Goal: Information Seeking & Learning: Check status

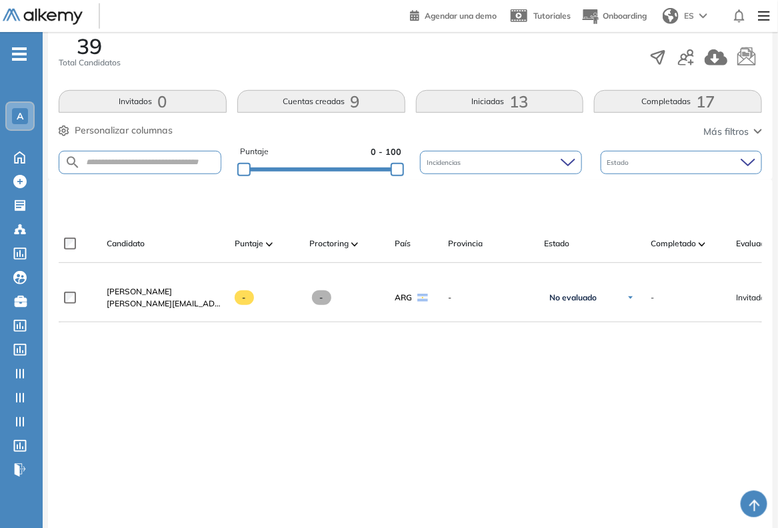
click at [17, 111] on span "A" at bounding box center [20, 116] width 7 height 11
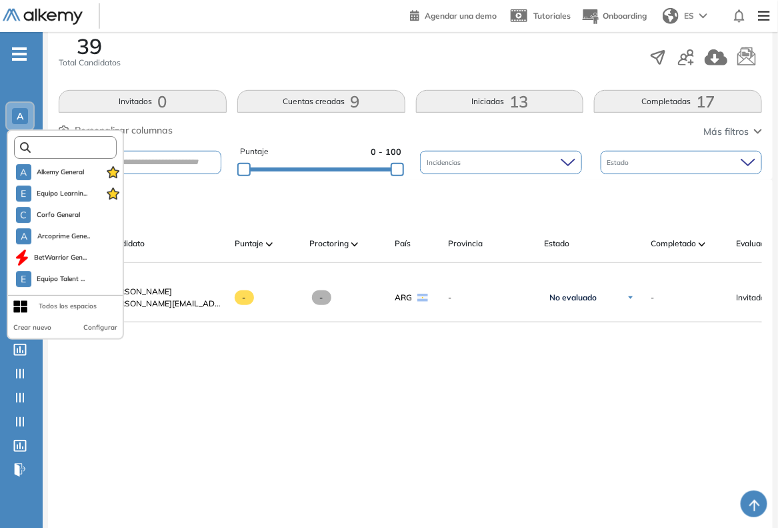
click at [45, 143] on input "text" at bounding box center [69, 148] width 77 height 10
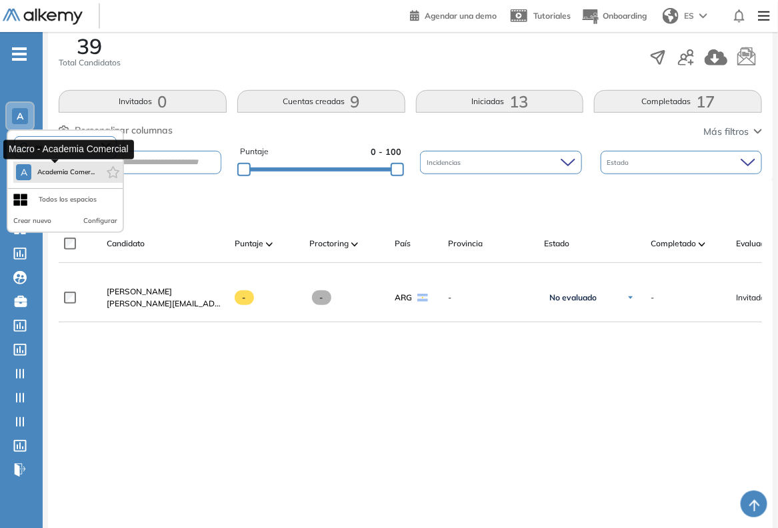
type input "***"
click at [57, 171] on span "Academia Comer..." at bounding box center [66, 172] width 58 height 11
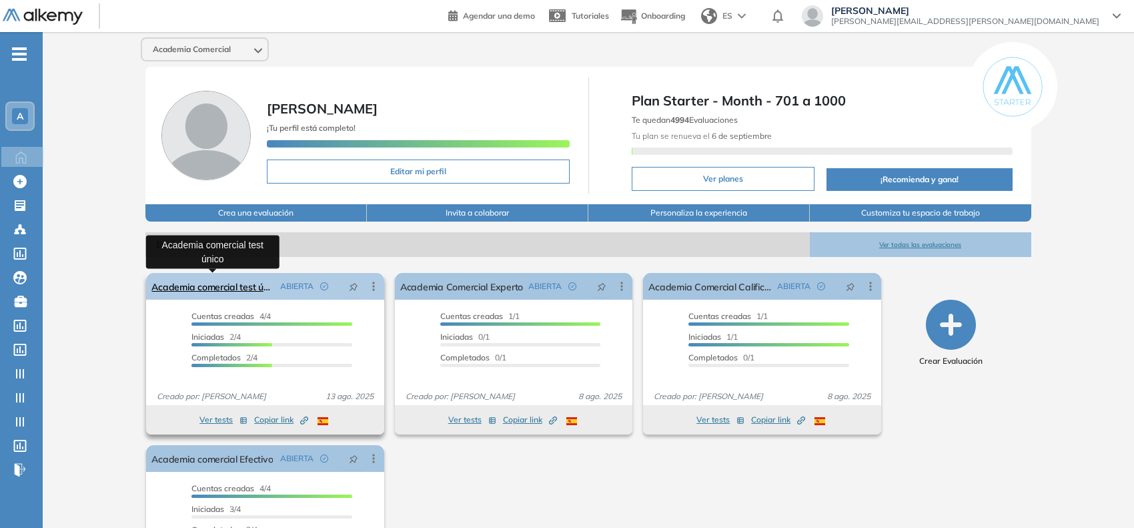
click at [225, 282] on link "Academia comercial test único" at bounding box center [212, 286] width 123 height 27
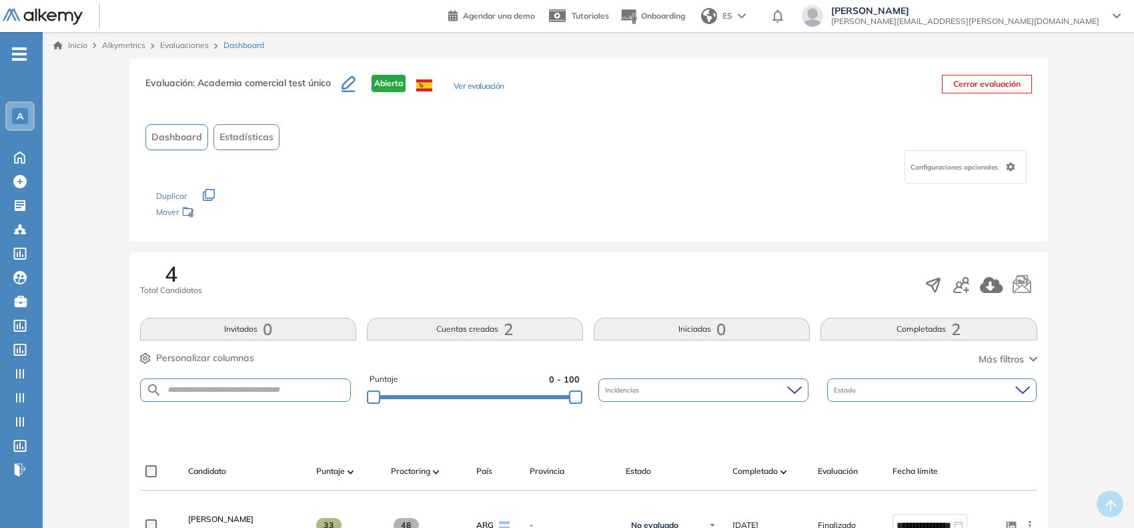
click at [485, 87] on button "Ver evaluación" at bounding box center [479, 87] width 51 height 14
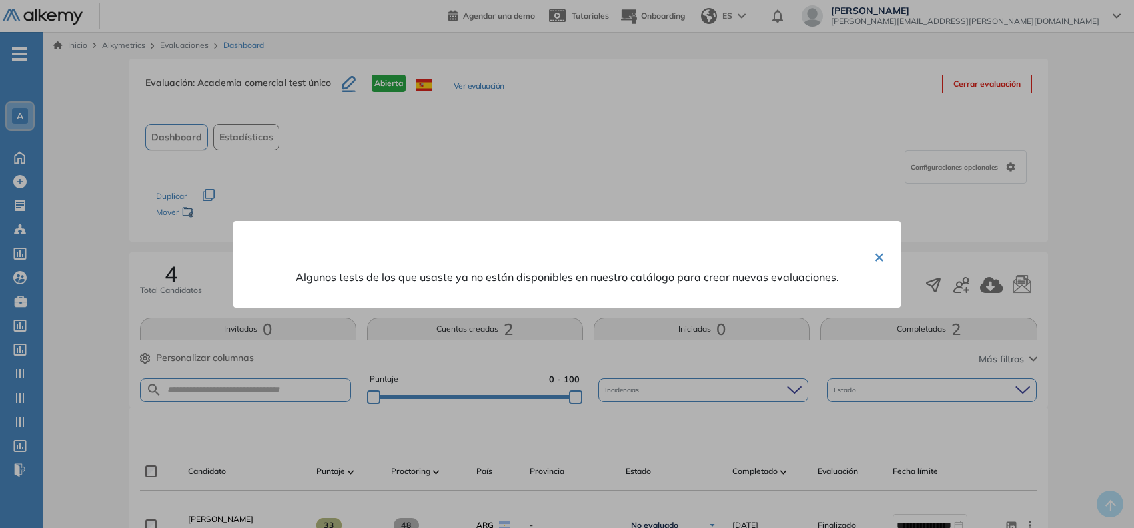
click at [778, 253] on button "×" at bounding box center [879, 256] width 11 height 26
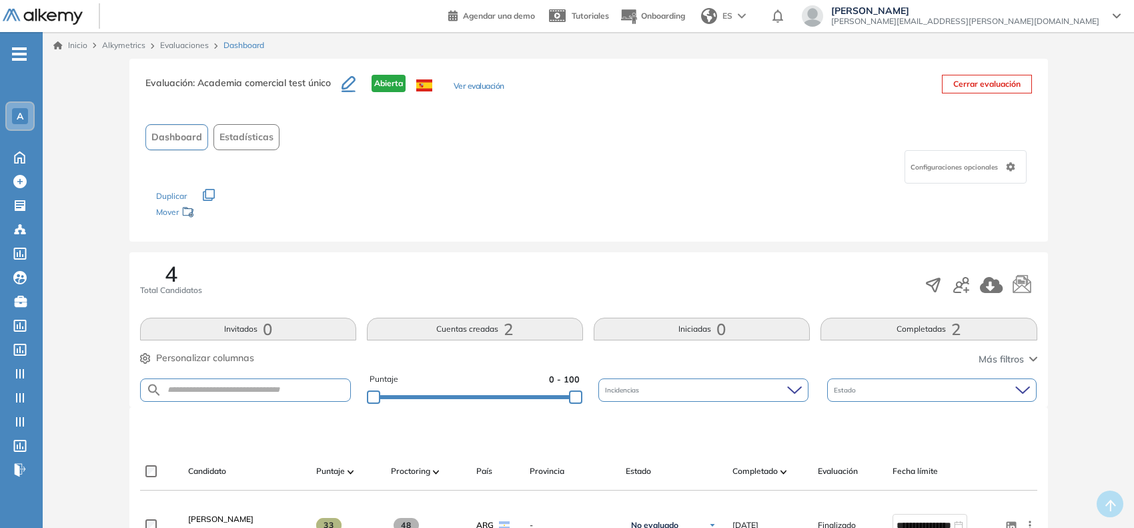
click at [492, 84] on button "Ver evaluación" at bounding box center [479, 87] width 51 height 14
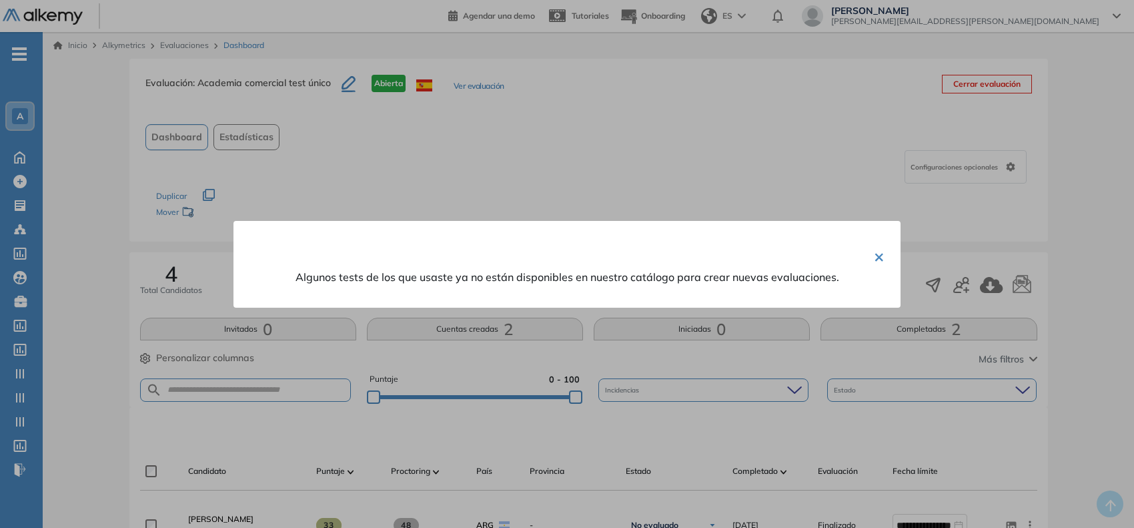
click at [778, 255] on div "× Algunos tests de los que usaste ya no están disponibles en nuestro catálogo p…" at bounding box center [566, 264] width 667 height 87
click at [778, 259] on button "×" at bounding box center [879, 256] width 11 height 26
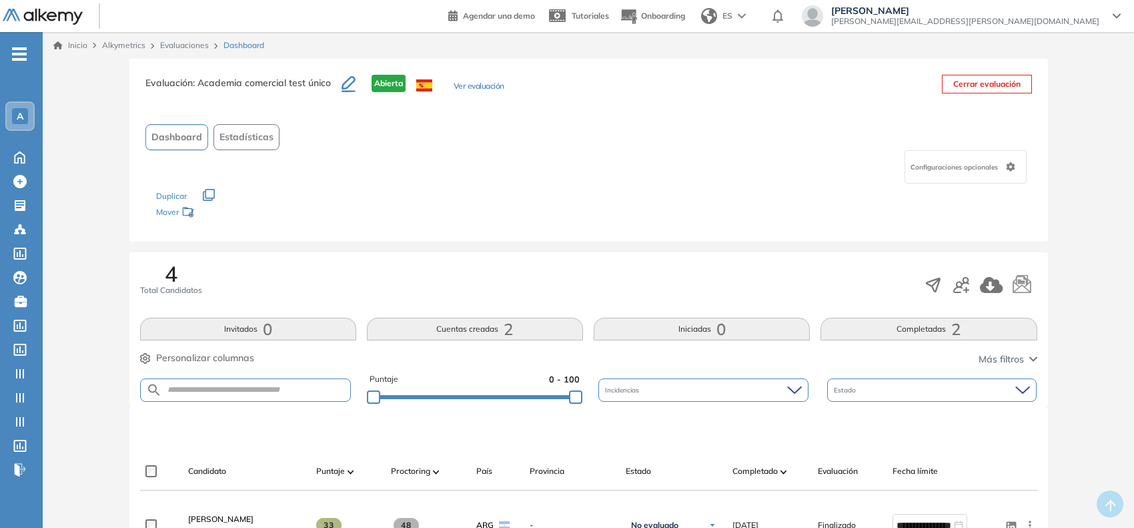
click at [491, 87] on button "Ver evaluación" at bounding box center [479, 87] width 51 height 14
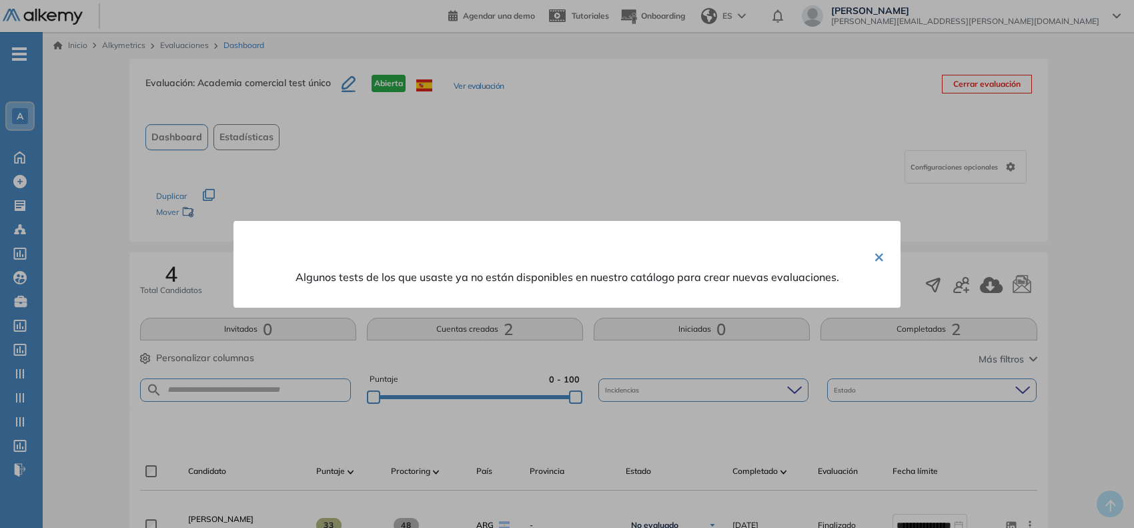
click at [414, 262] on div "× Algunos tests de los que usaste ya no están disponibles en nuestro catálogo p…" at bounding box center [566, 264] width 667 height 87
click at [438, 265] on div "× Algunos tests de los que usaste ya no están disponibles en nuestro catálogo p…" at bounding box center [566, 264] width 667 height 87
click at [440, 261] on div "× Algunos tests de los que usaste ya no están disponibles en nuestro catálogo p…" at bounding box center [566, 264] width 667 height 87
click at [568, 127] on div at bounding box center [567, 264] width 1134 height 528
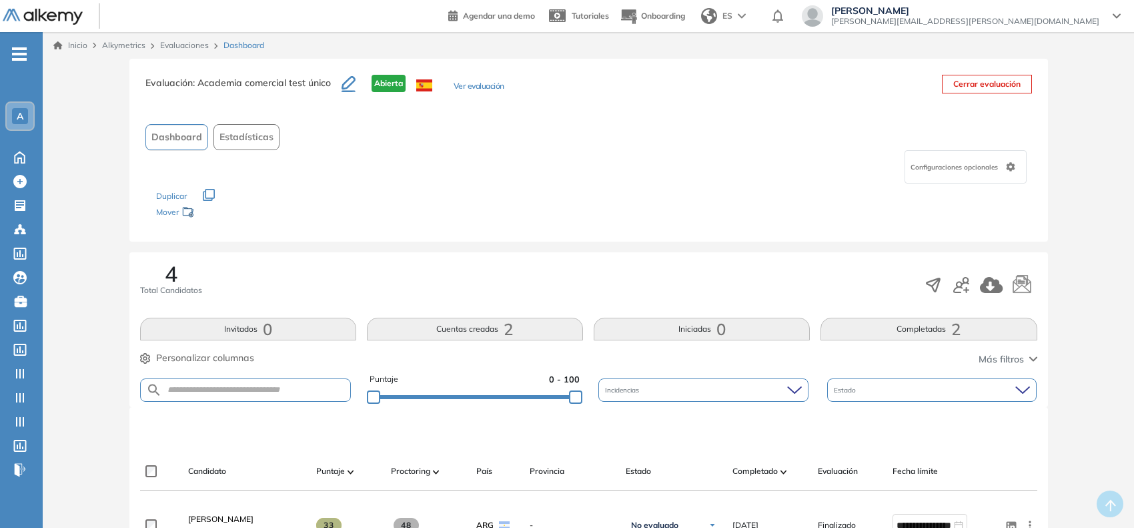
click at [23, 57] on span "-" at bounding box center [19, 52] width 15 height 11
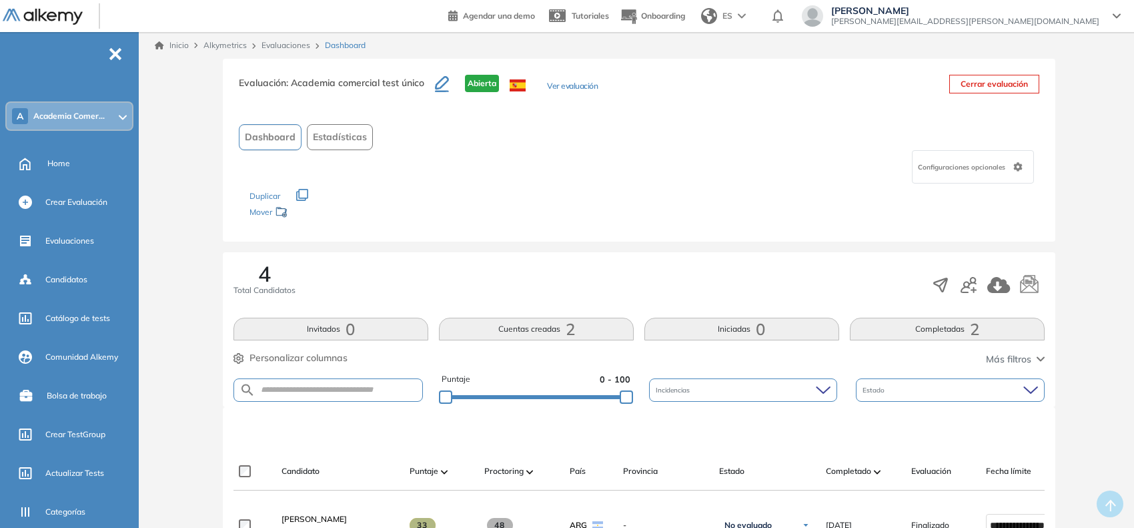
click at [569, 82] on button "Ver evaluación" at bounding box center [572, 87] width 51 height 14
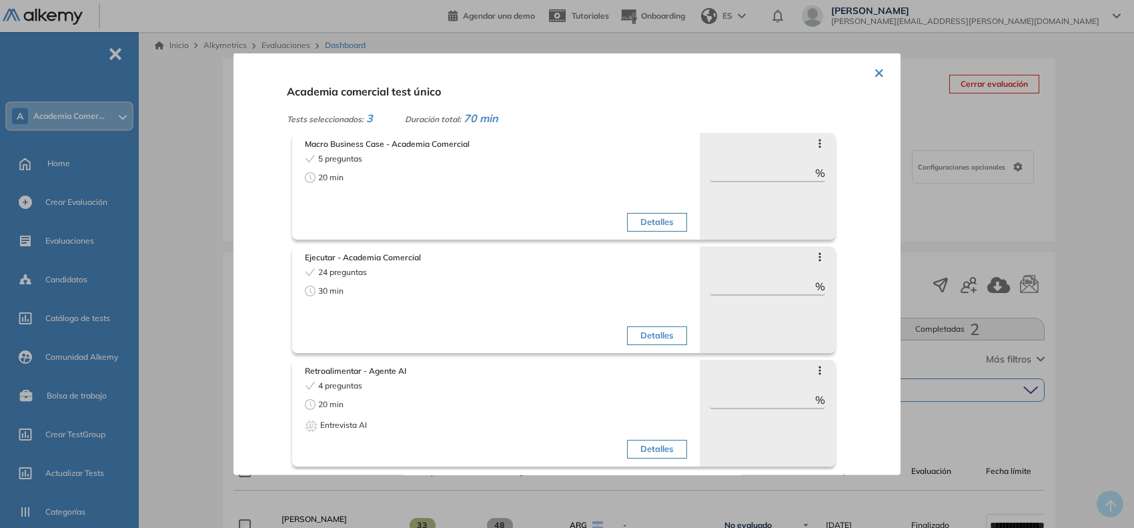
scroll to position [7, 0]
drag, startPoint x: 488, startPoint y: 141, endPoint x: 302, endPoint y: 148, distance: 185.6
click at [302, 148] on div "Macro Business Case - Academia Comercial 5 preguntas 20 min Detalles" at bounding box center [496, 186] width 388 height 104
copy span "Macro Business Case - Academia Comercial"
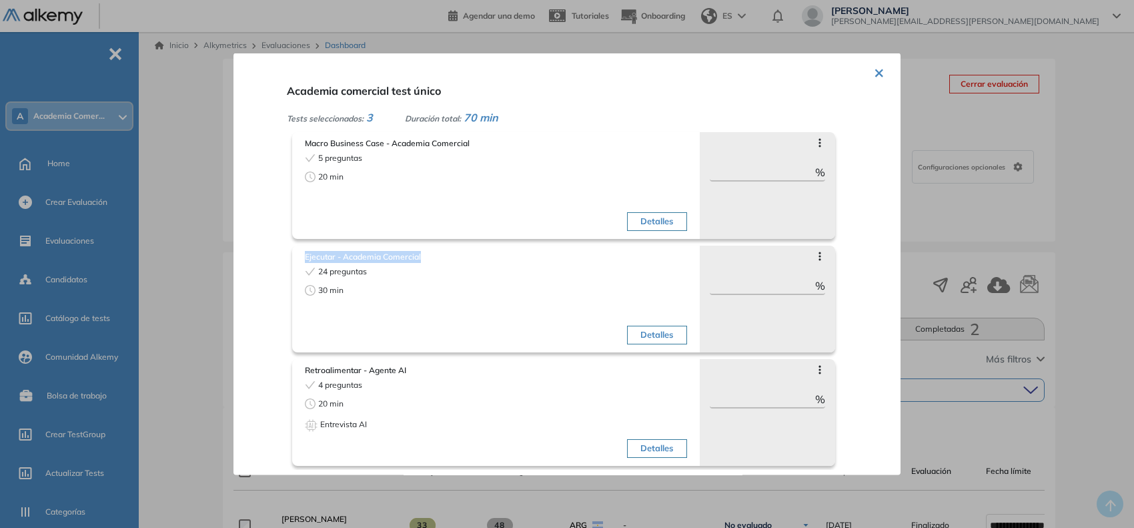
drag, startPoint x: 424, startPoint y: 248, endPoint x: 291, endPoint y: 249, distance: 133.4
click at [291, 249] on div "Academia comercial test único Tests seleccionados: 3 Duración total: 70 min Mac…" at bounding box center [583, 277] width 603 height 386
copy span "Ejecutar - Academia Comercial"
click at [219, 279] on div at bounding box center [567, 264] width 1134 height 528
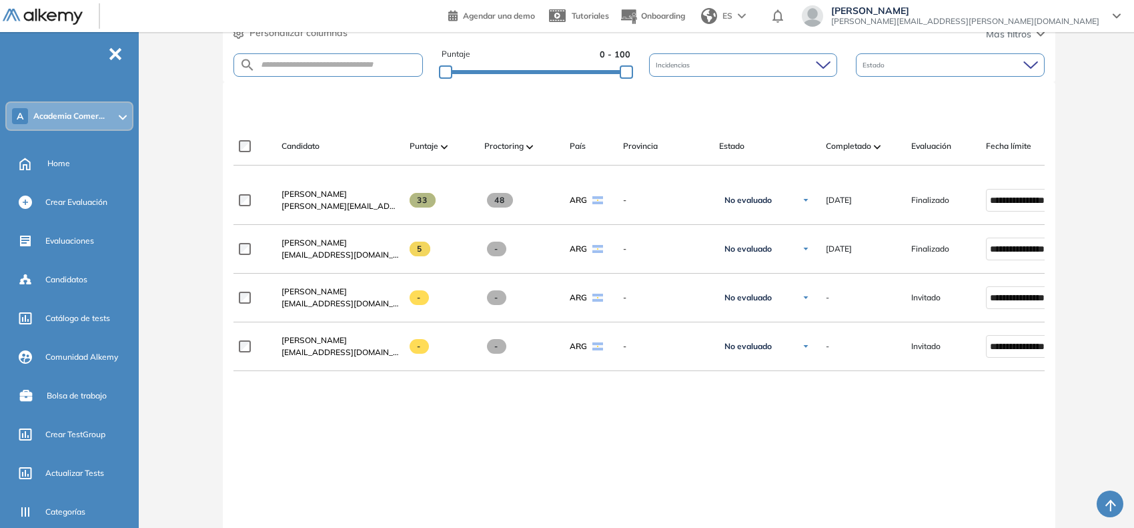
scroll to position [326, 0]
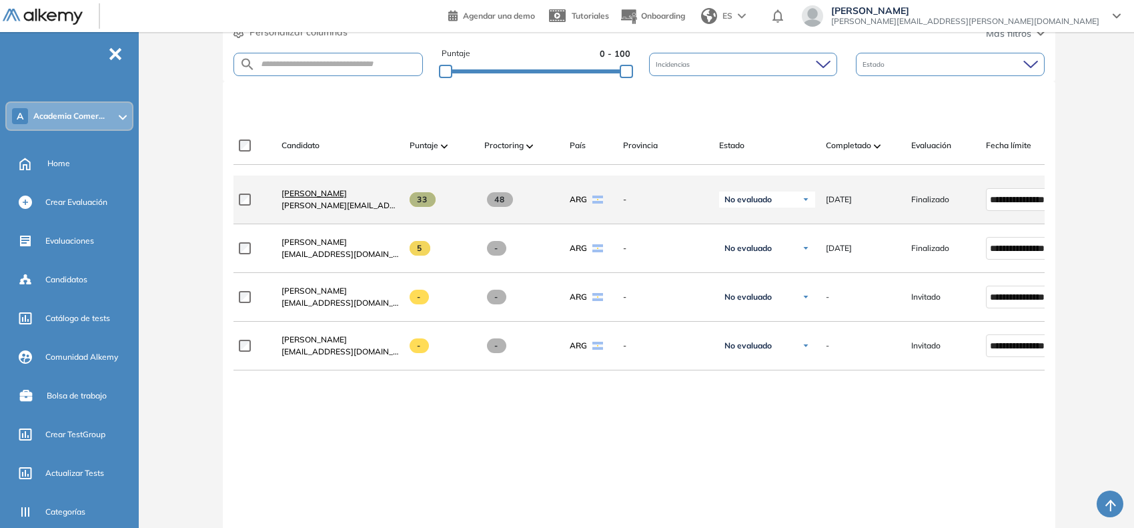
click at [324, 194] on span "[PERSON_NAME]" at bounding box center [314, 193] width 65 height 10
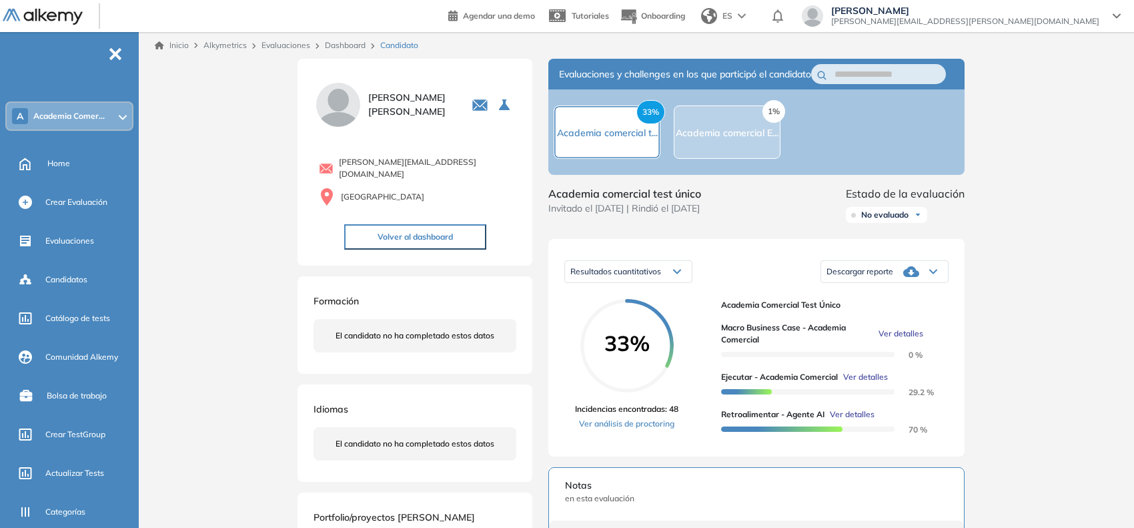
click at [778, 383] on span "Ver detalles" at bounding box center [865, 377] width 45 height 12
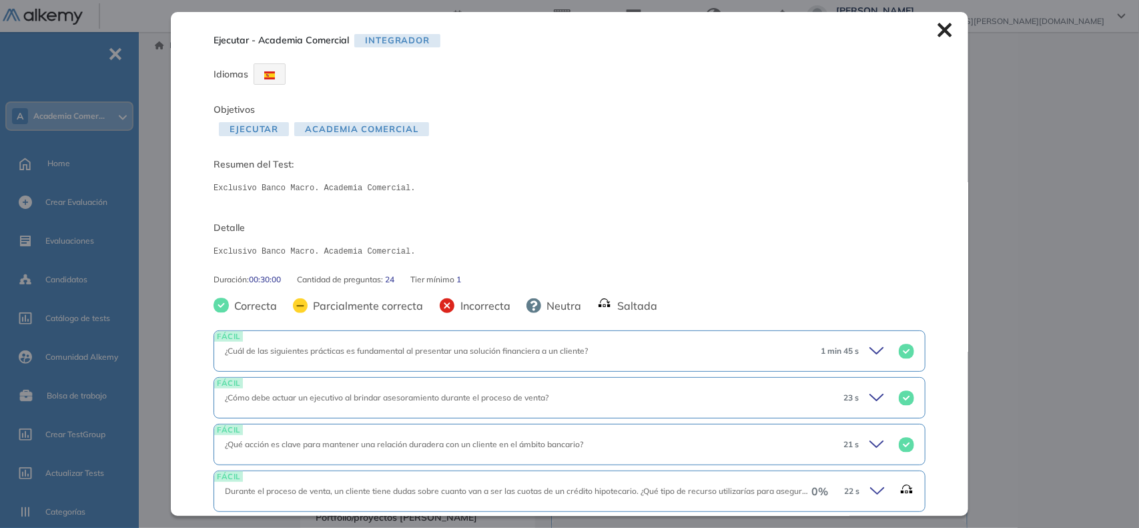
click at [778, 29] on icon at bounding box center [944, 30] width 14 height 14
